Goal: Task Accomplishment & Management: Complete application form

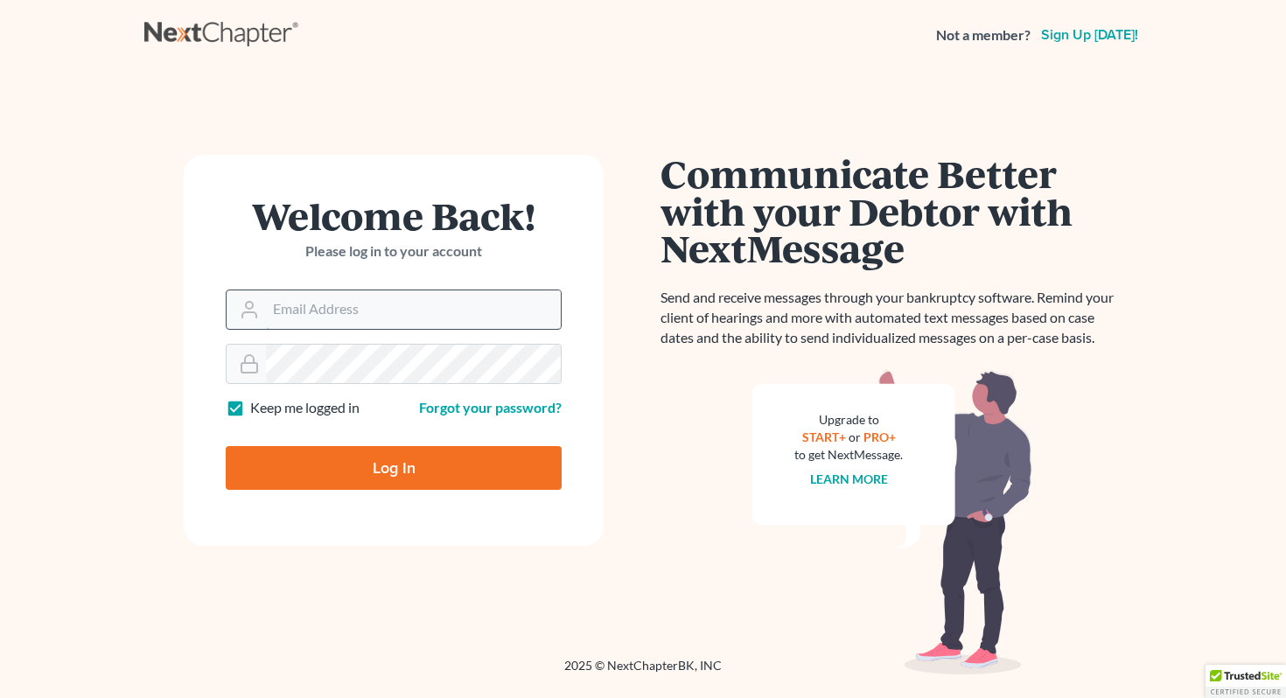
click at [353, 306] on input "Email Address" at bounding box center [413, 309] width 295 height 38
type input "riosbrandon91@gmail.com"
click at [226, 446] on input "Log In" at bounding box center [394, 468] width 336 height 44
type input "Thinking..."
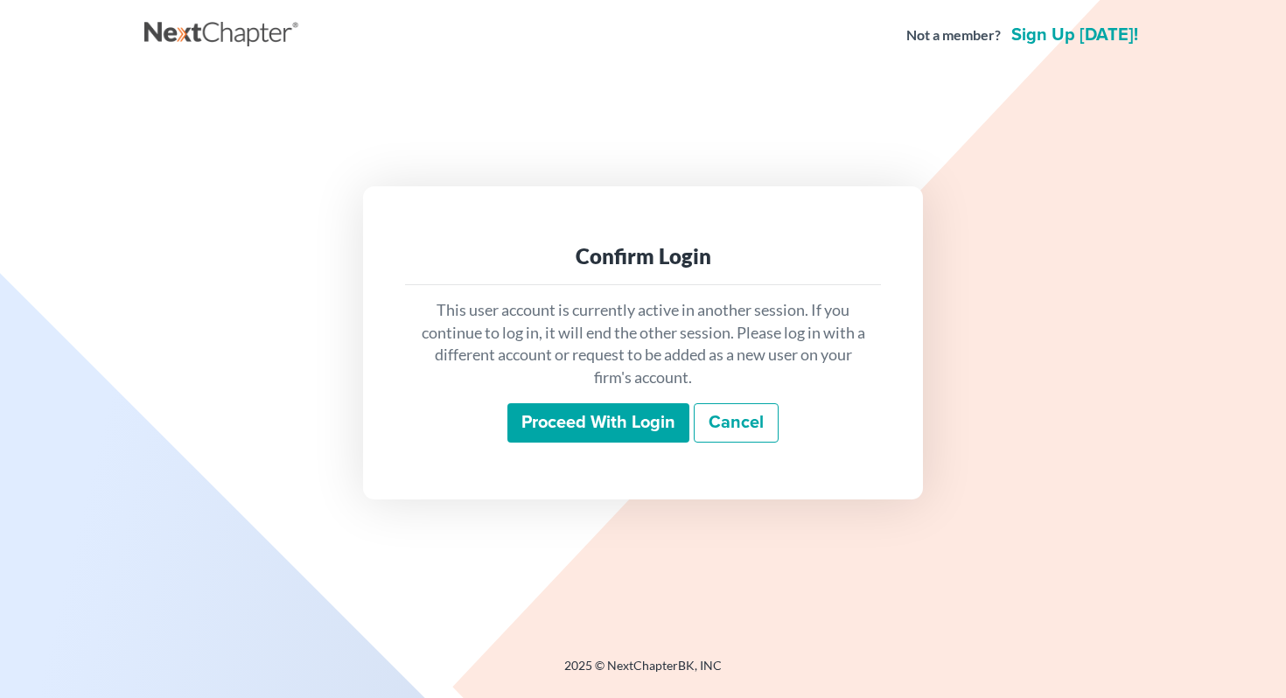
click at [621, 417] on input "Proceed with login" at bounding box center [598, 423] width 182 height 40
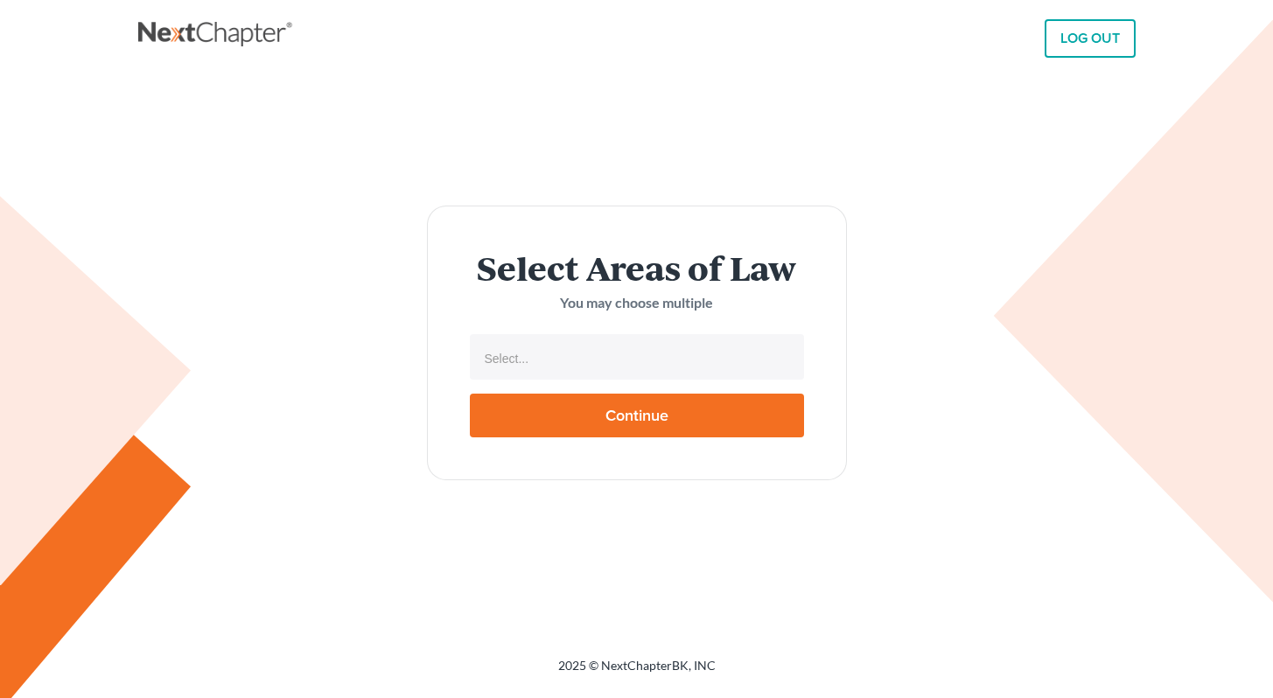
select select
click at [622, 359] on input "text" at bounding box center [635, 358] width 310 height 26
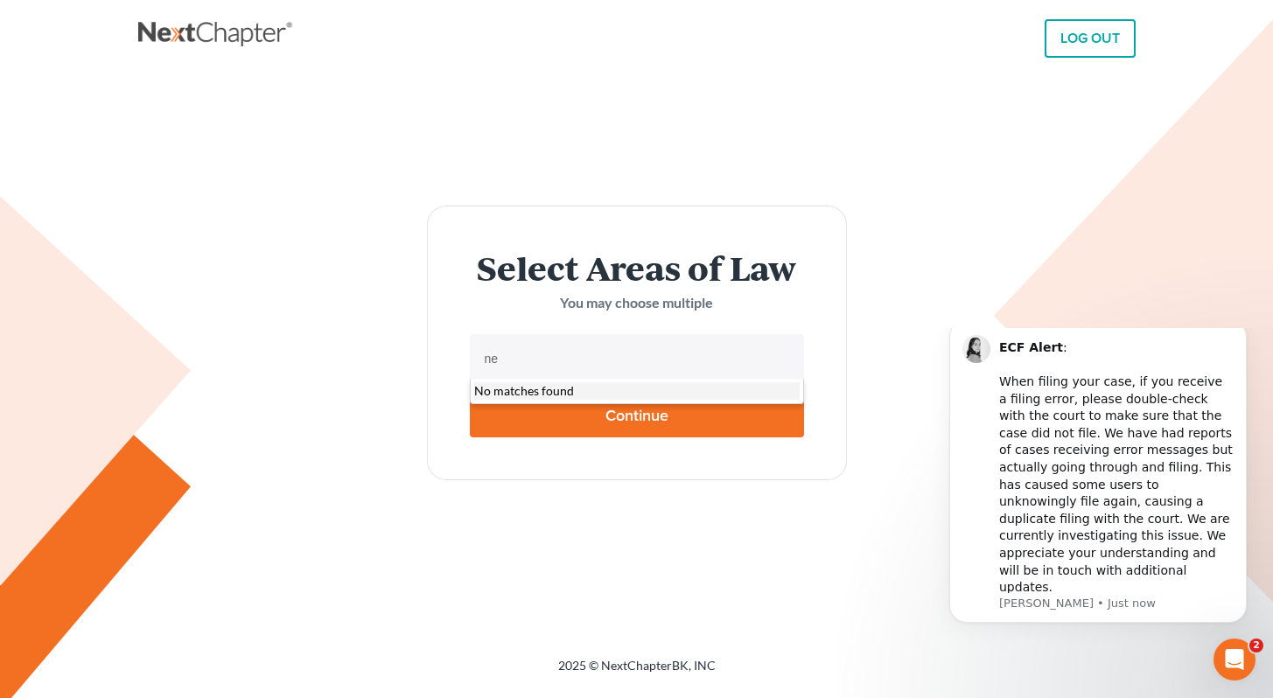
type input "n"
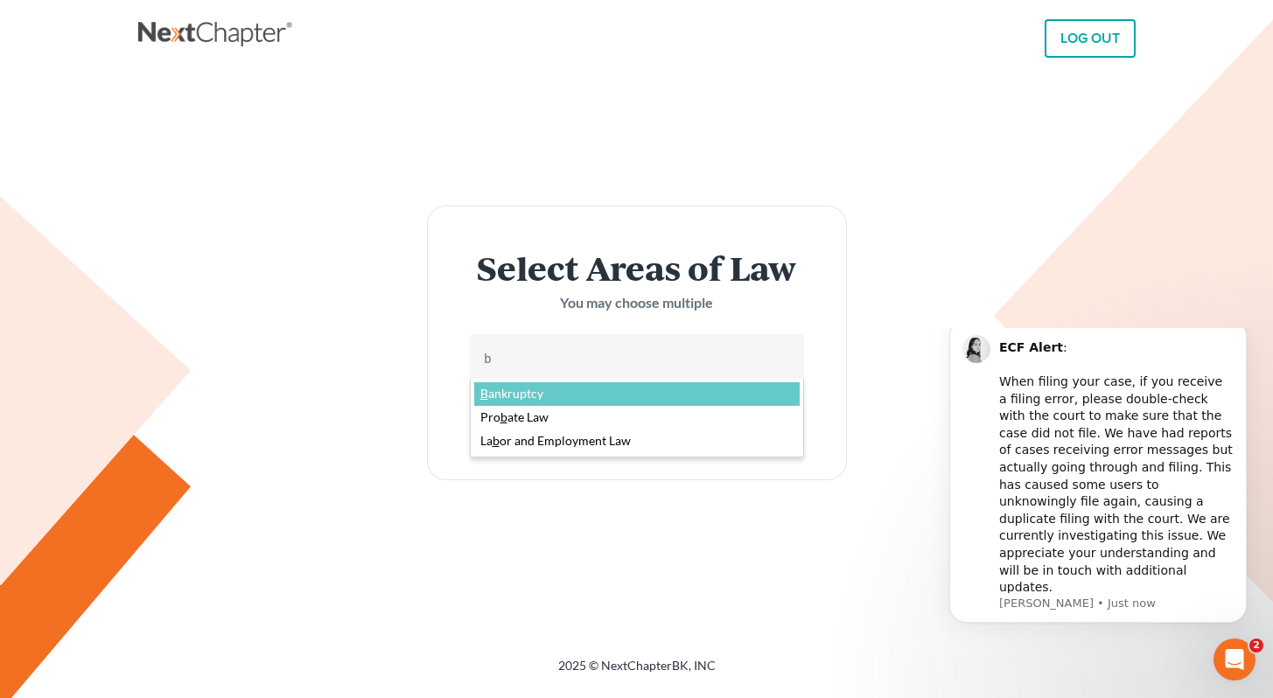
type input "ba"
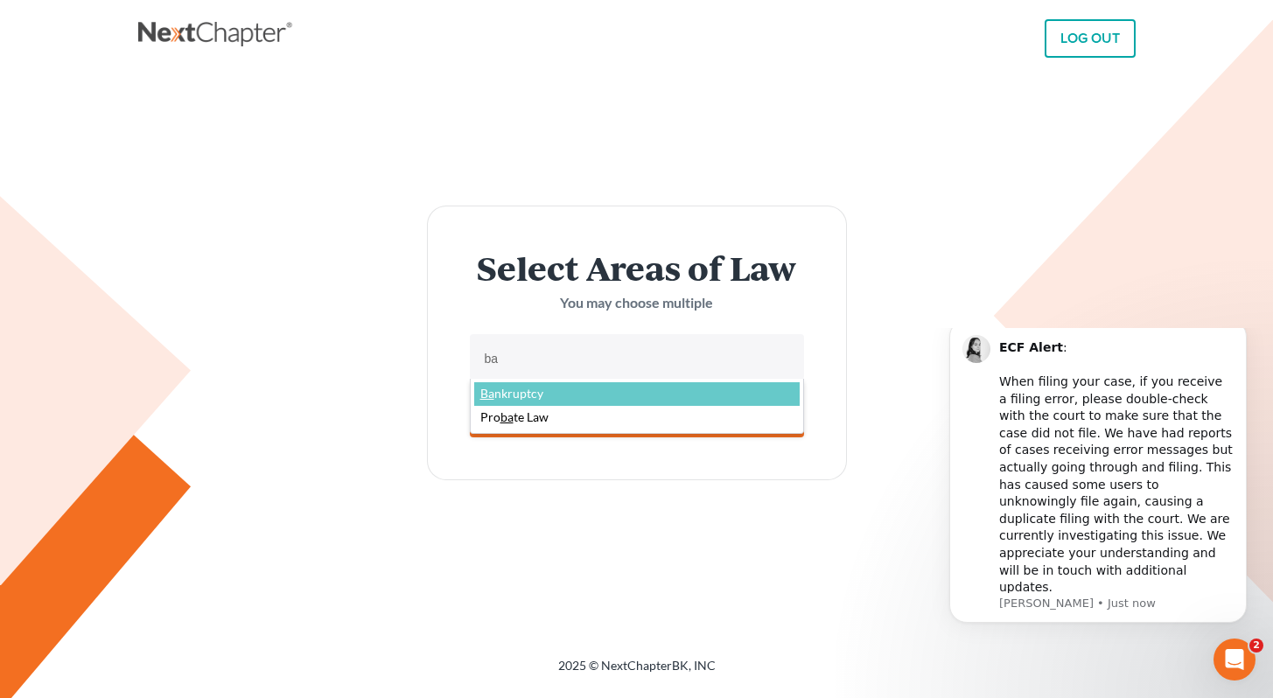
select select "4556"
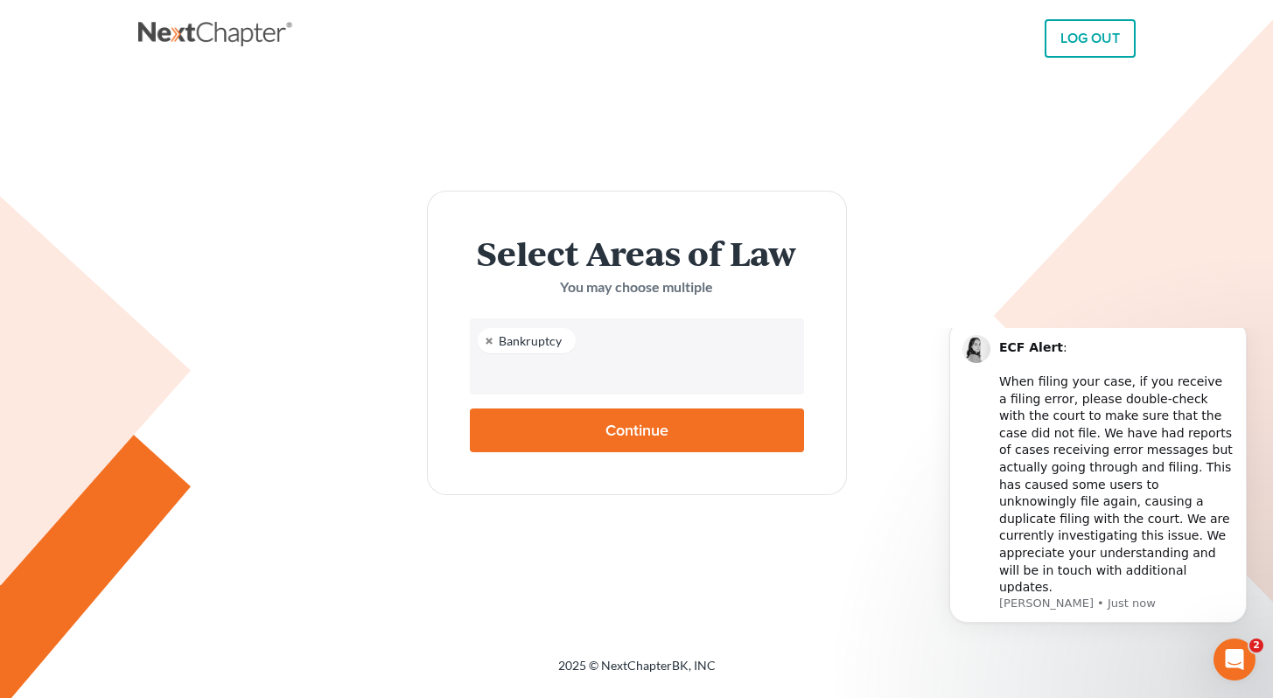
click at [686, 428] on input "Continue" at bounding box center [637, 430] width 334 height 44
type input "Thinking..."
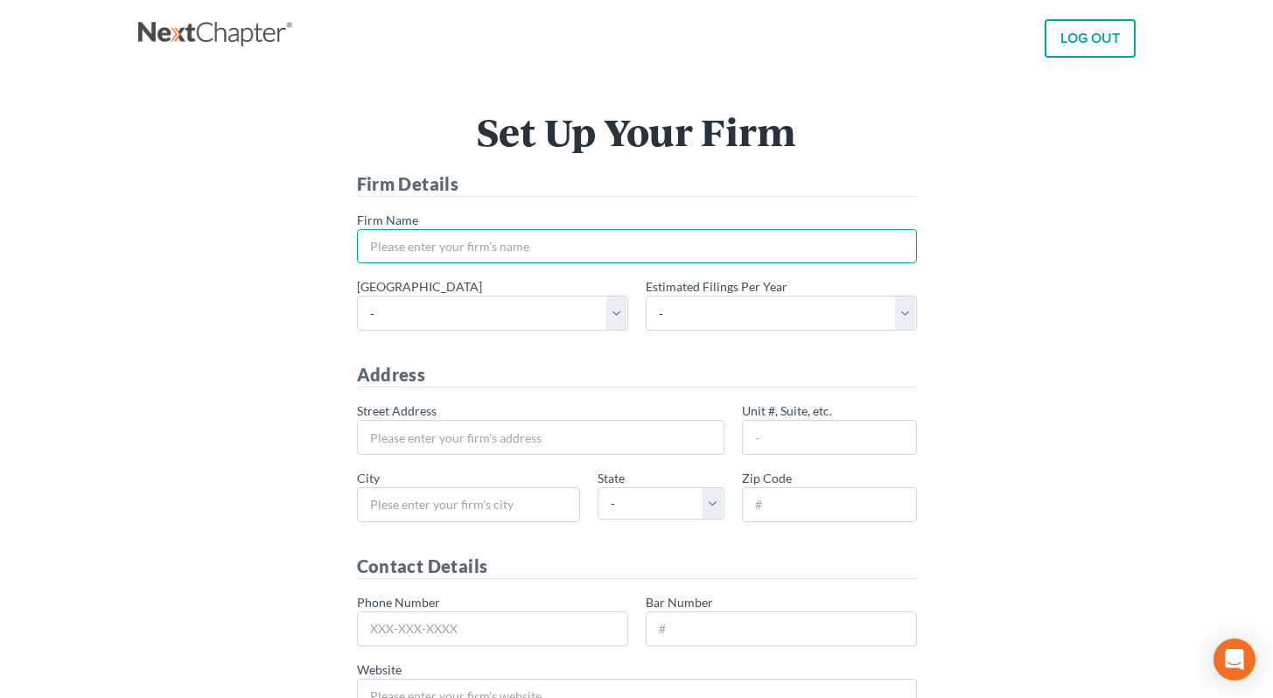
click at [512, 229] on input "* Firm Name" at bounding box center [637, 246] width 560 height 35
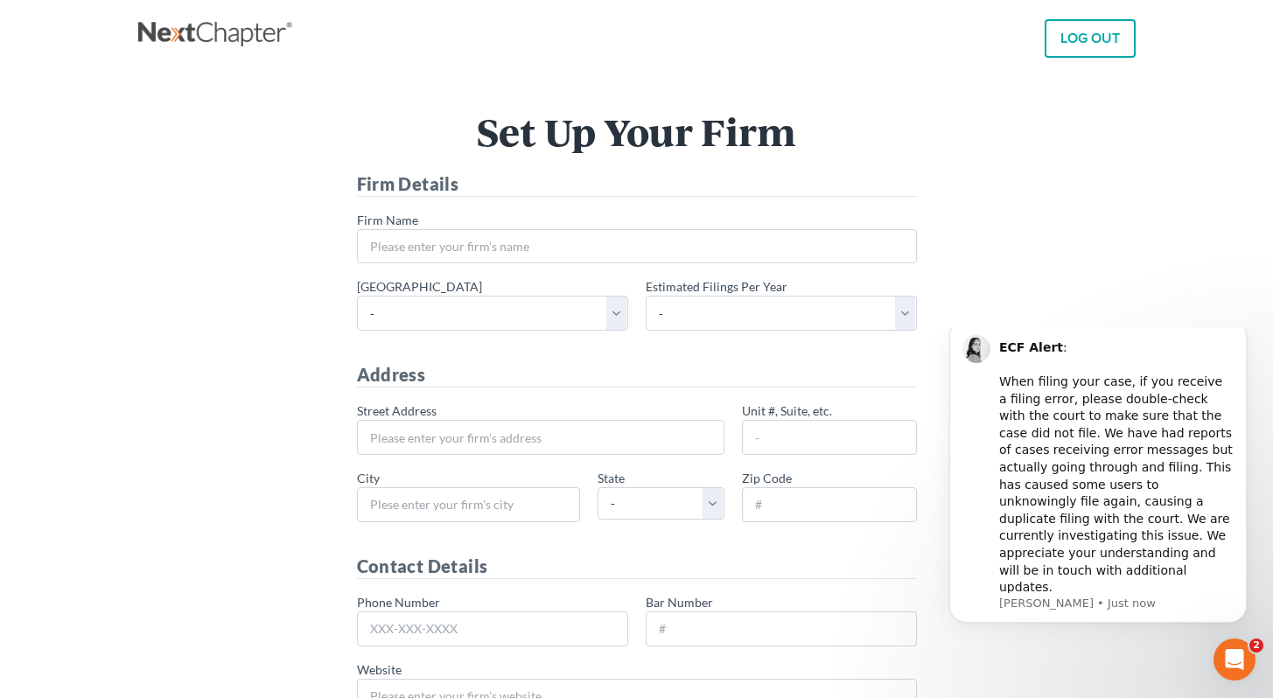
click at [98, 309] on main "Set Up Your Firm Firm Details * Firm Name * Primary district - Alabama - Middle…" at bounding box center [636, 507] width 1273 height 875
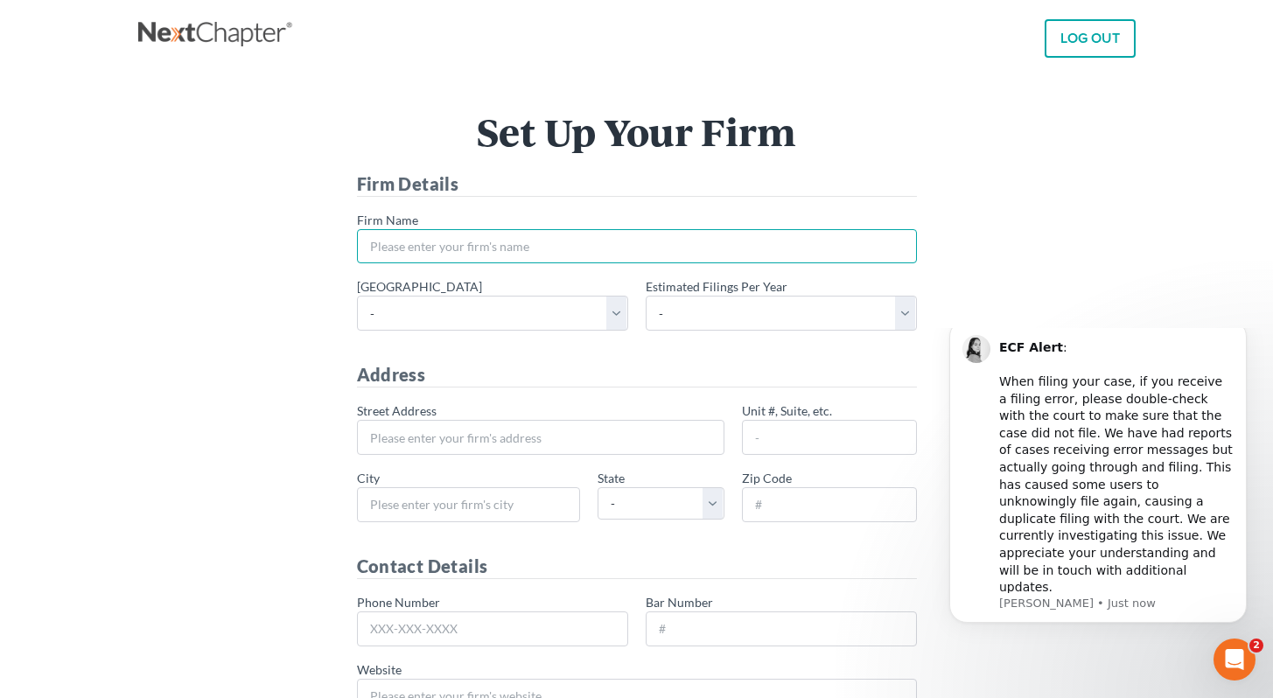
click at [689, 255] on input "* Firm Name" at bounding box center [637, 246] width 560 height 35
type input "BR"
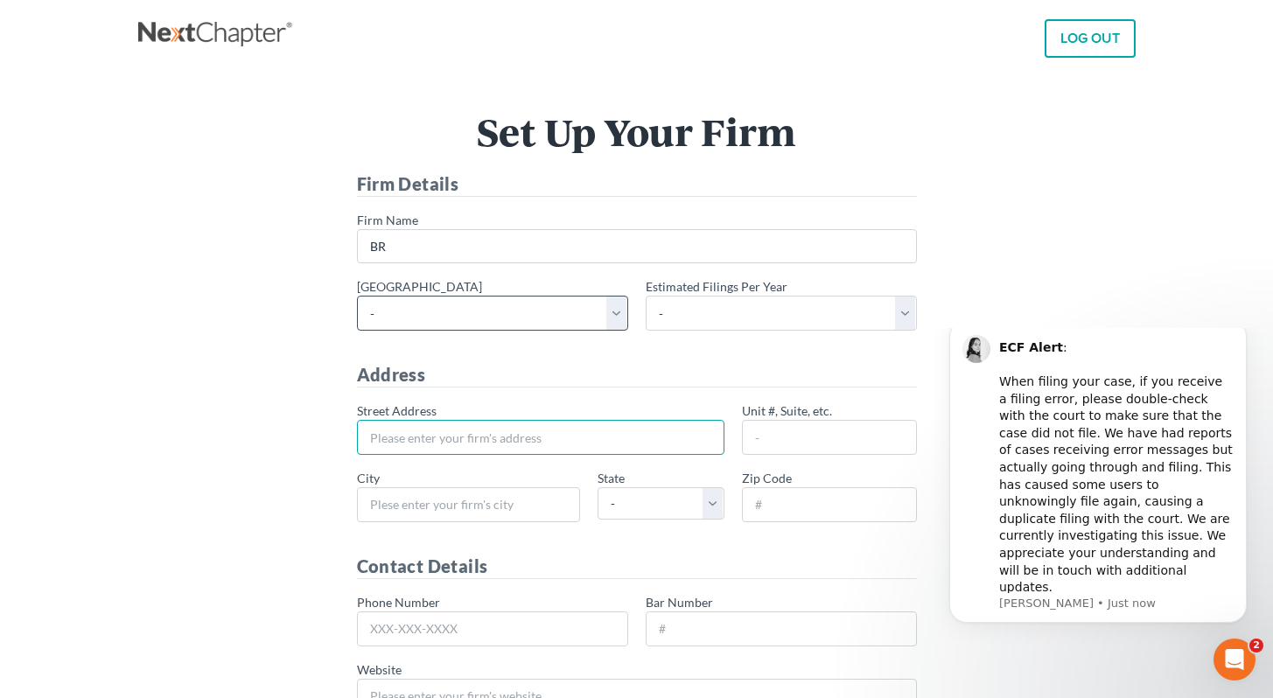
type input "158 Sackett Street"
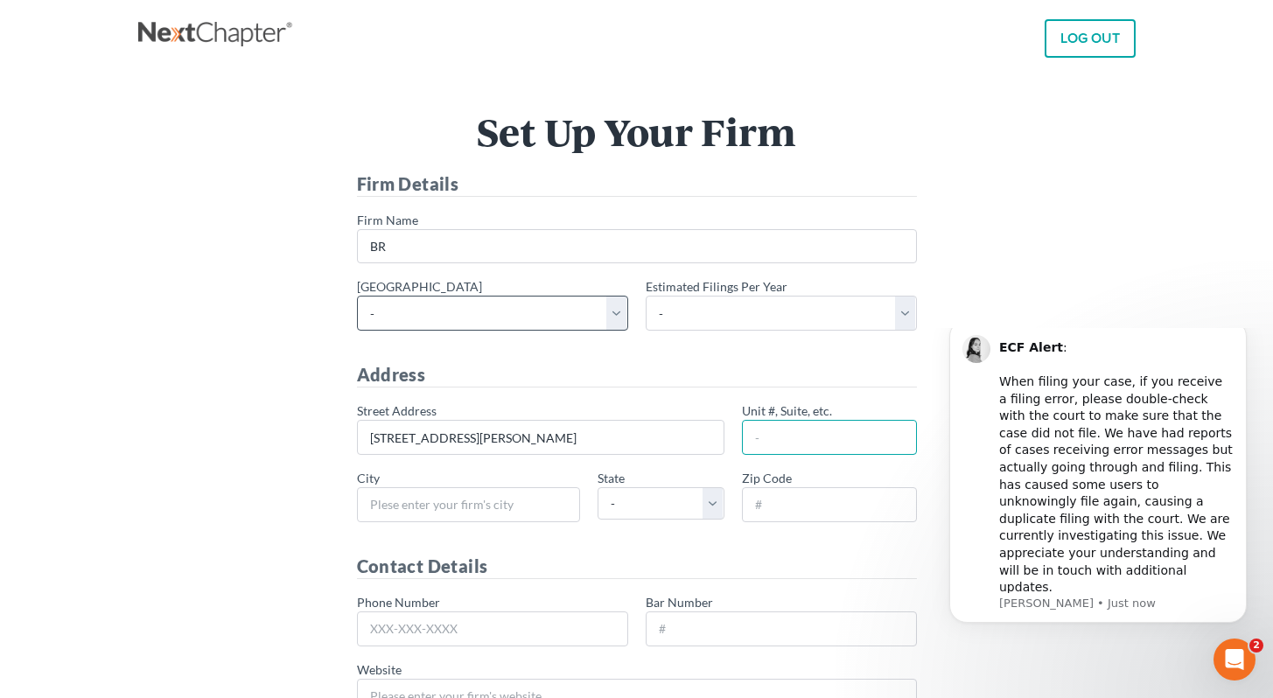
type input "5A"
type input "Brooklyn"
select select "NY"
type input "11231"
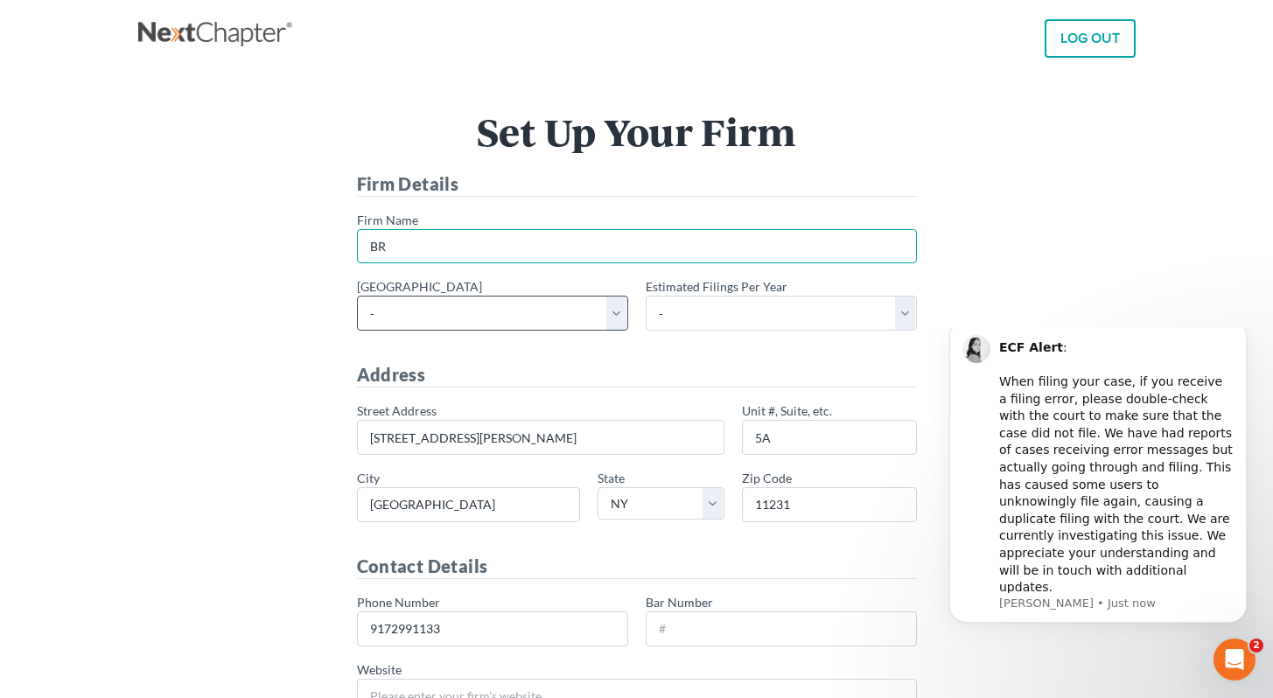
type input "917-299-1133"
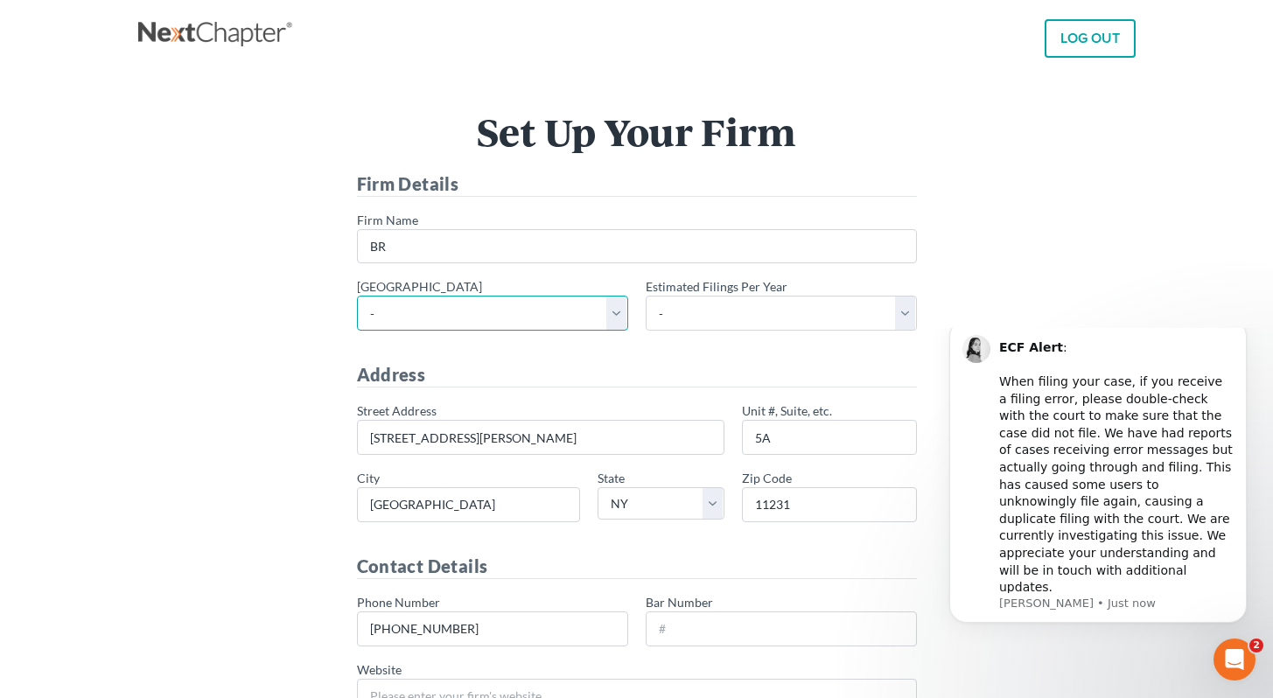
click at [570, 313] on select "- Alabama - Middle Alabama - Northern Alabama - Southern Alaska Arizona Arkansa…" at bounding box center [492, 313] width 271 height 35
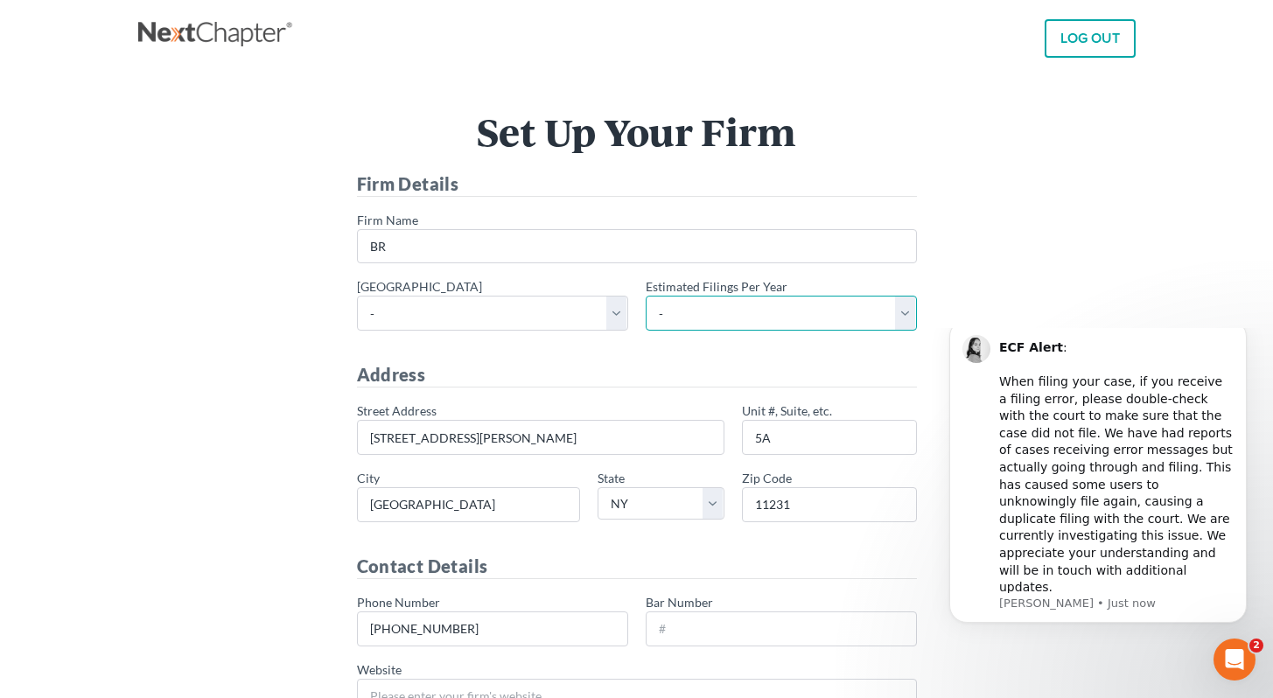
click at [743, 306] on select "- 1-10 11-50 50+" at bounding box center [780, 313] width 271 height 35
drag, startPoint x: 313, startPoint y: 182, endPoint x: 454, endPoint y: 181, distance: 140.8
click at [454, 181] on div "Set Up Your Firm Firm Details * Firm Name BR * Primary district - Alabama - Mid…" at bounding box center [637, 508] width 980 height 790
click at [0, 0] on div "LOG OUT Set Up Your Firm Firm Details * Firm Name BR * Primary district - Alaba…" at bounding box center [636, 488] width 1273 height 976
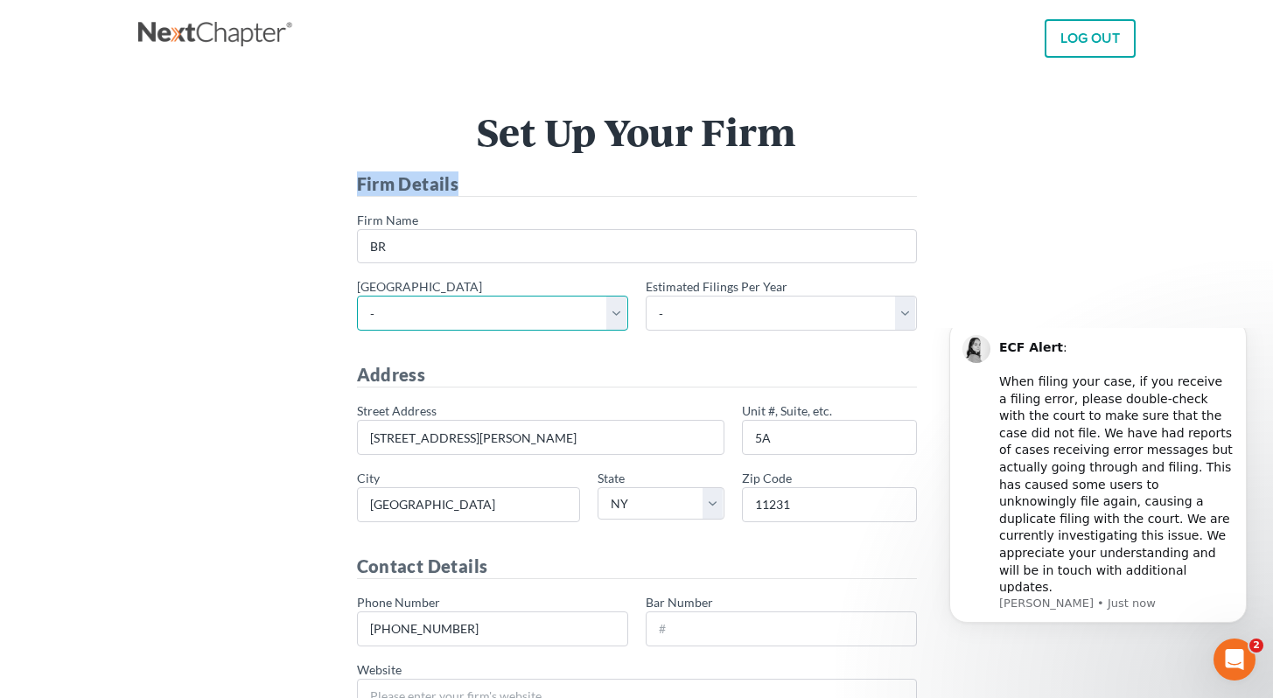
click at [527, 315] on select "- Alabama - Middle Alabama - Northern Alabama - Southern Alaska Arizona Arkansa…" at bounding box center [492, 313] width 271 height 35
select select "56"
click at [357, 296] on select "- Alabama - Middle Alabama - Northern Alabama - Southern Alaska Arizona Arkansa…" at bounding box center [492, 313] width 271 height 35
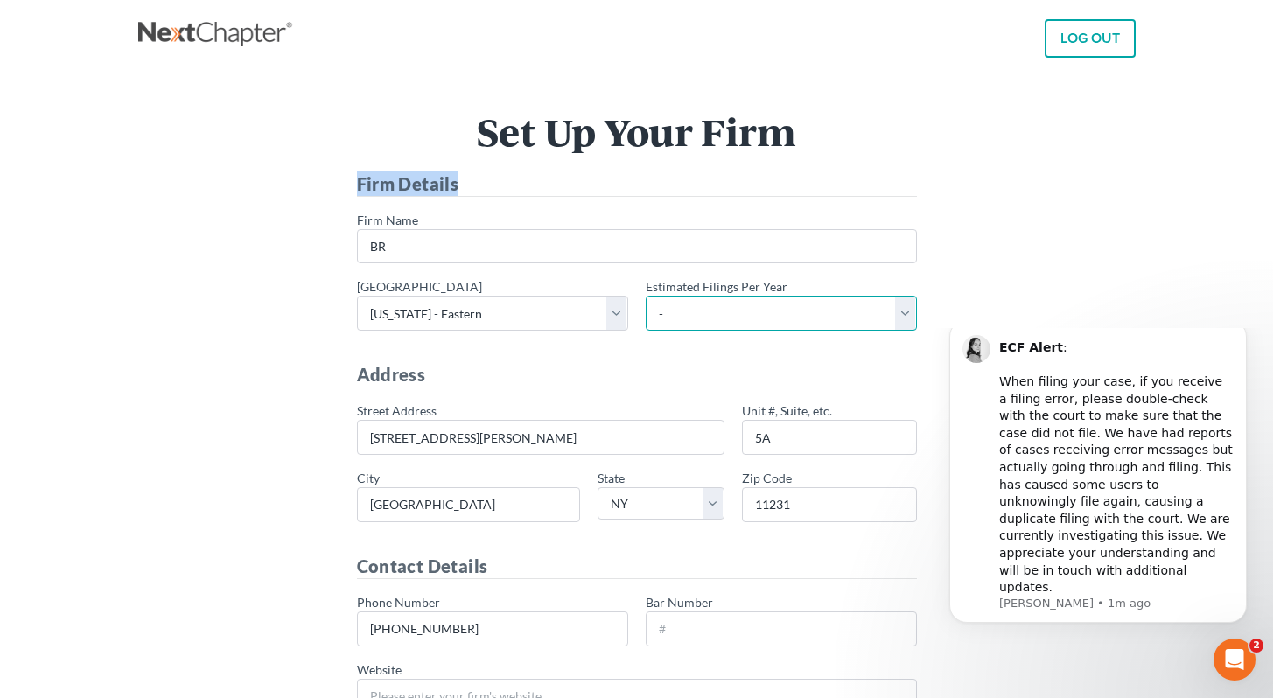
click at [722, 313] on select "- 1-10 11-50 50+" at bounding box center [780, 313] width 271 height 35
select select "1"
click at [645, 296] on select "- 1-10 11-50 50+" at bounding box center [780, 313] width 271 height 35
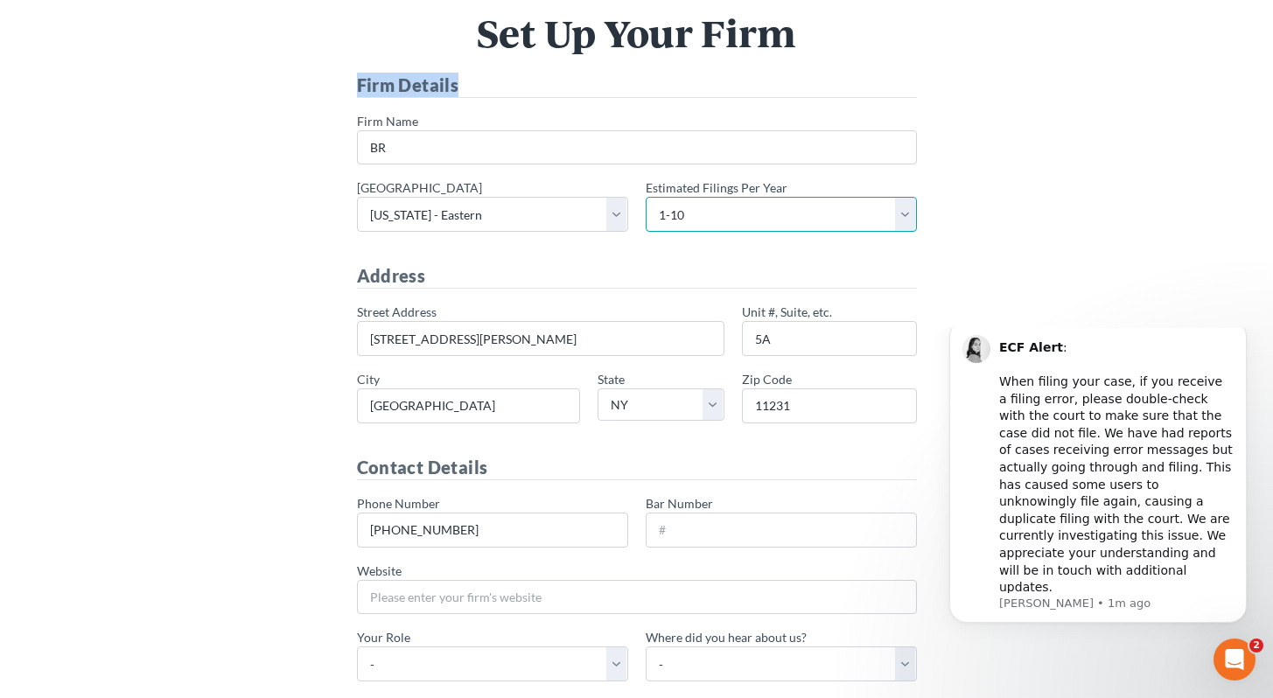
scroll to position [100, 0]
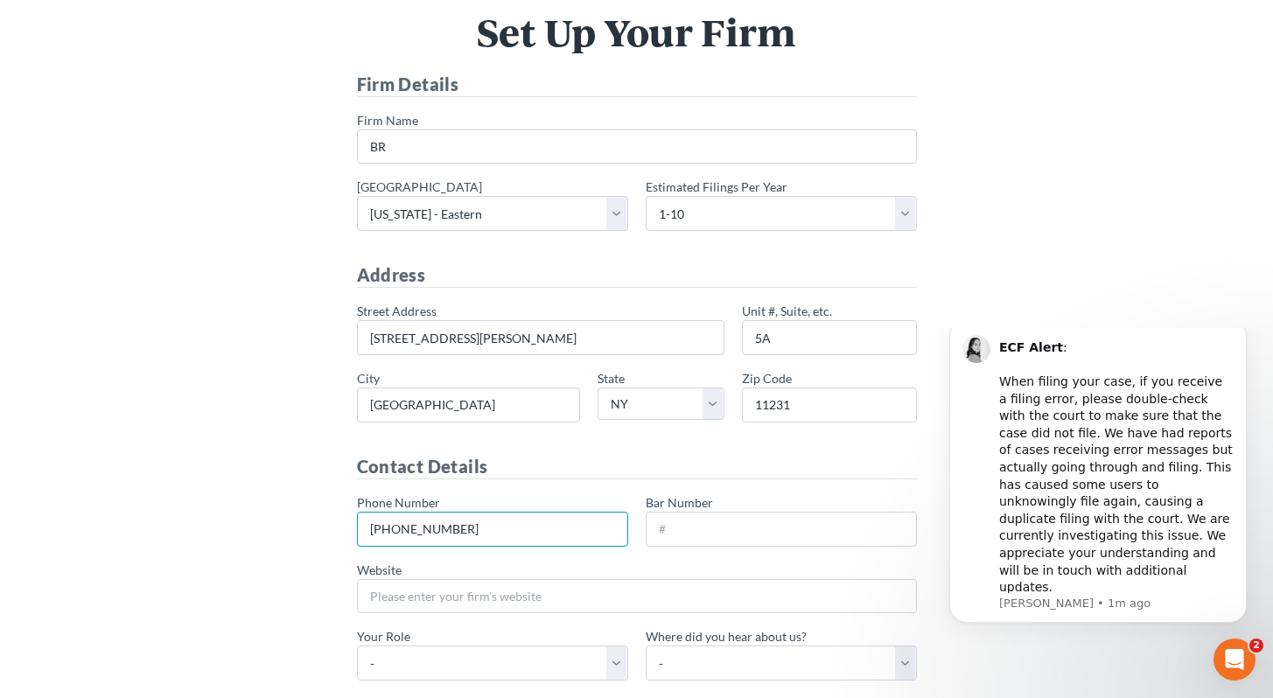
click at [596, 523] on input "917-299-1133" at bounding box center [492, 529] width 271 height 35
type input "917-202-7796"
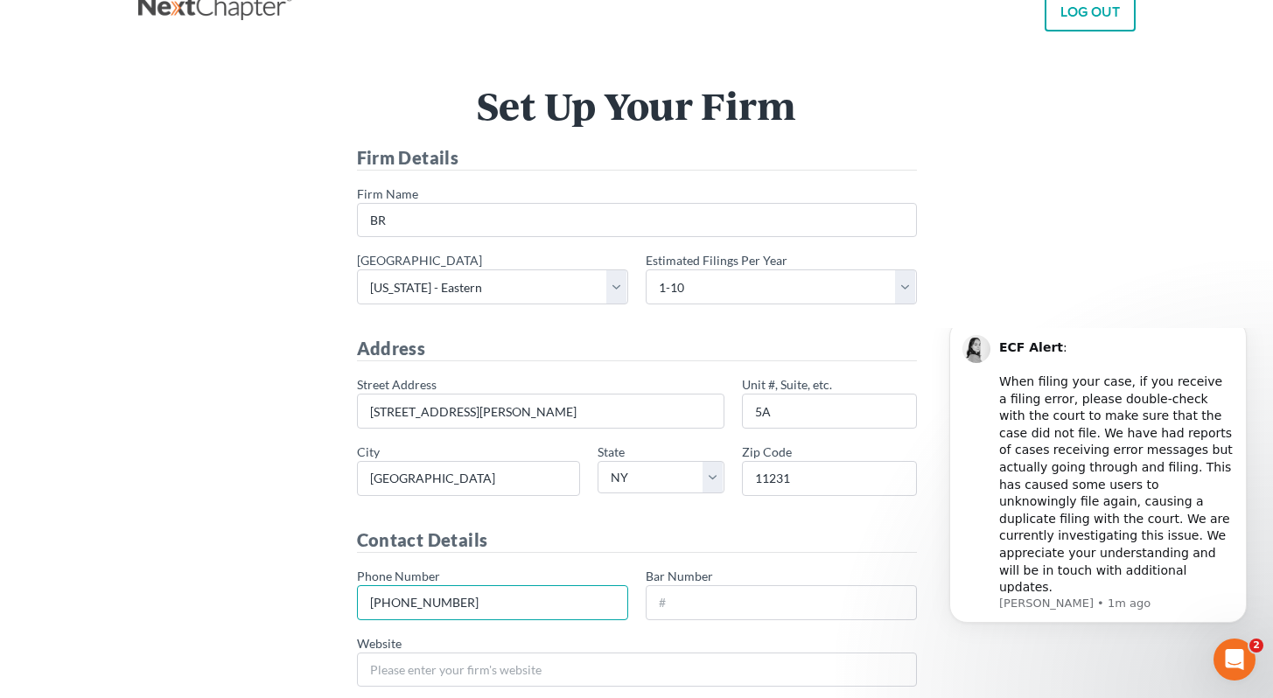
scroll to position [0, 0]
